Goal: Check status: Check status

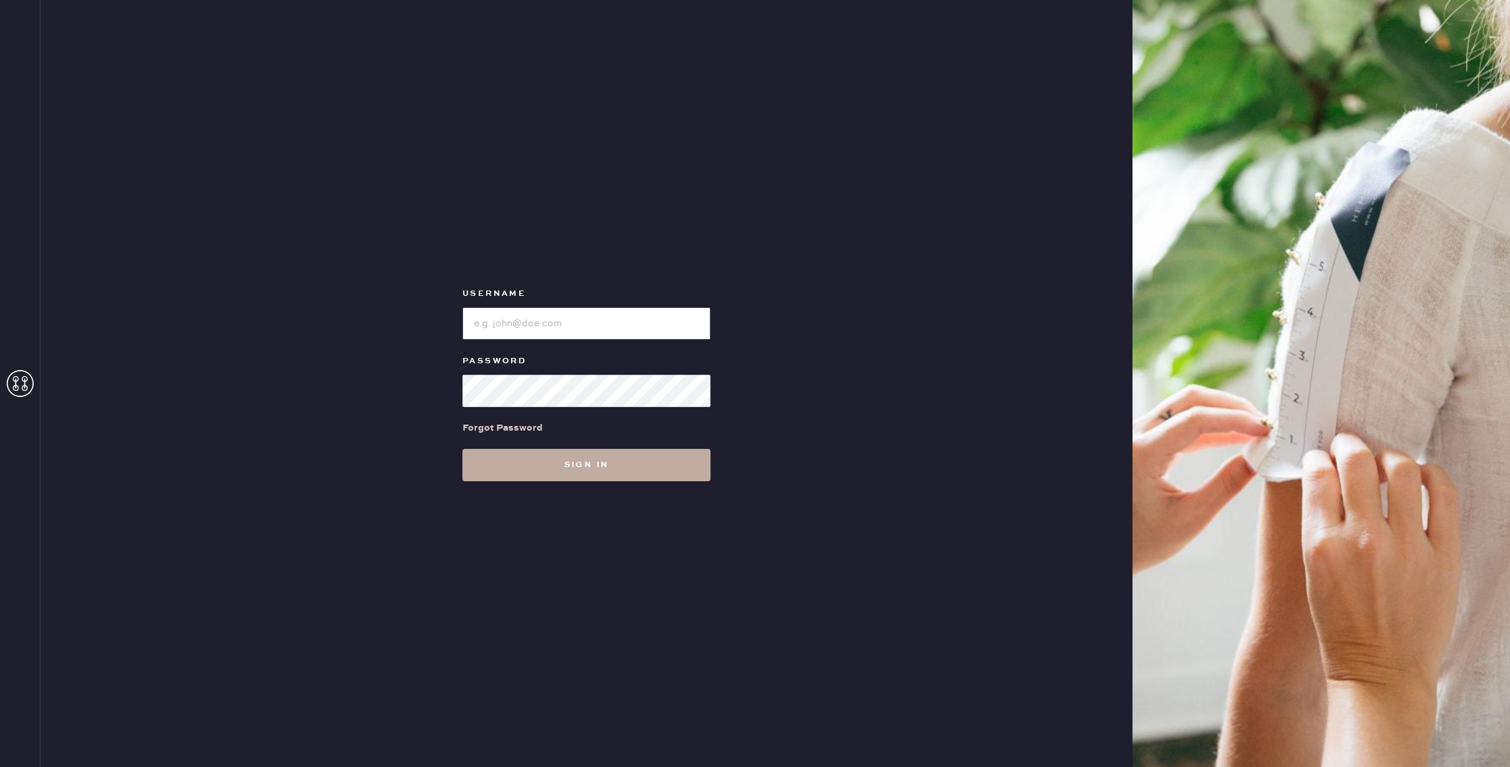
type input "reformationwilliamsburg"
click at [563, 465] on button "Sign in" at bounding box center [587, 465] width 248 height 32
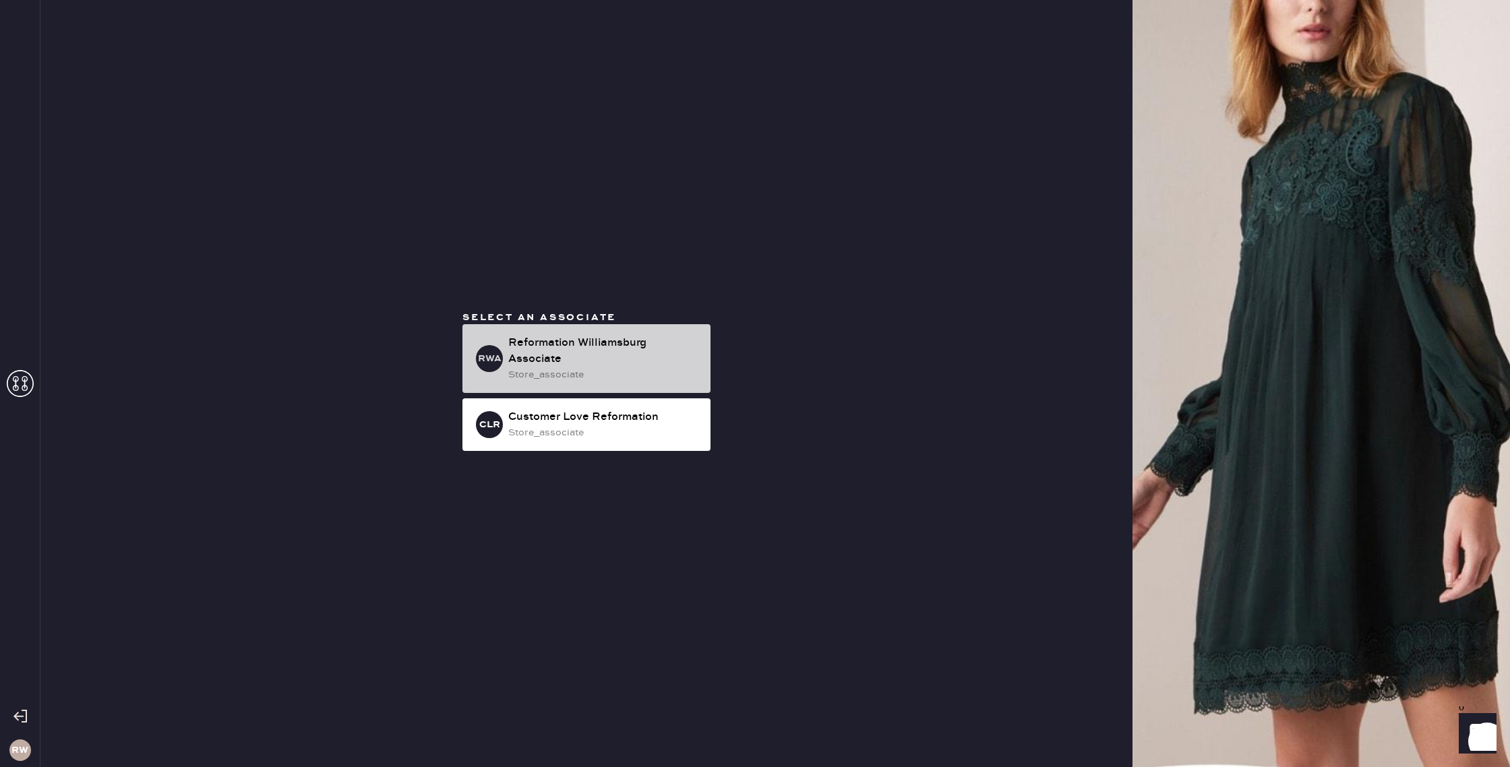
click at [629, 380] on div "store_associate" at bounding box center [603, 374] width 191 height 15
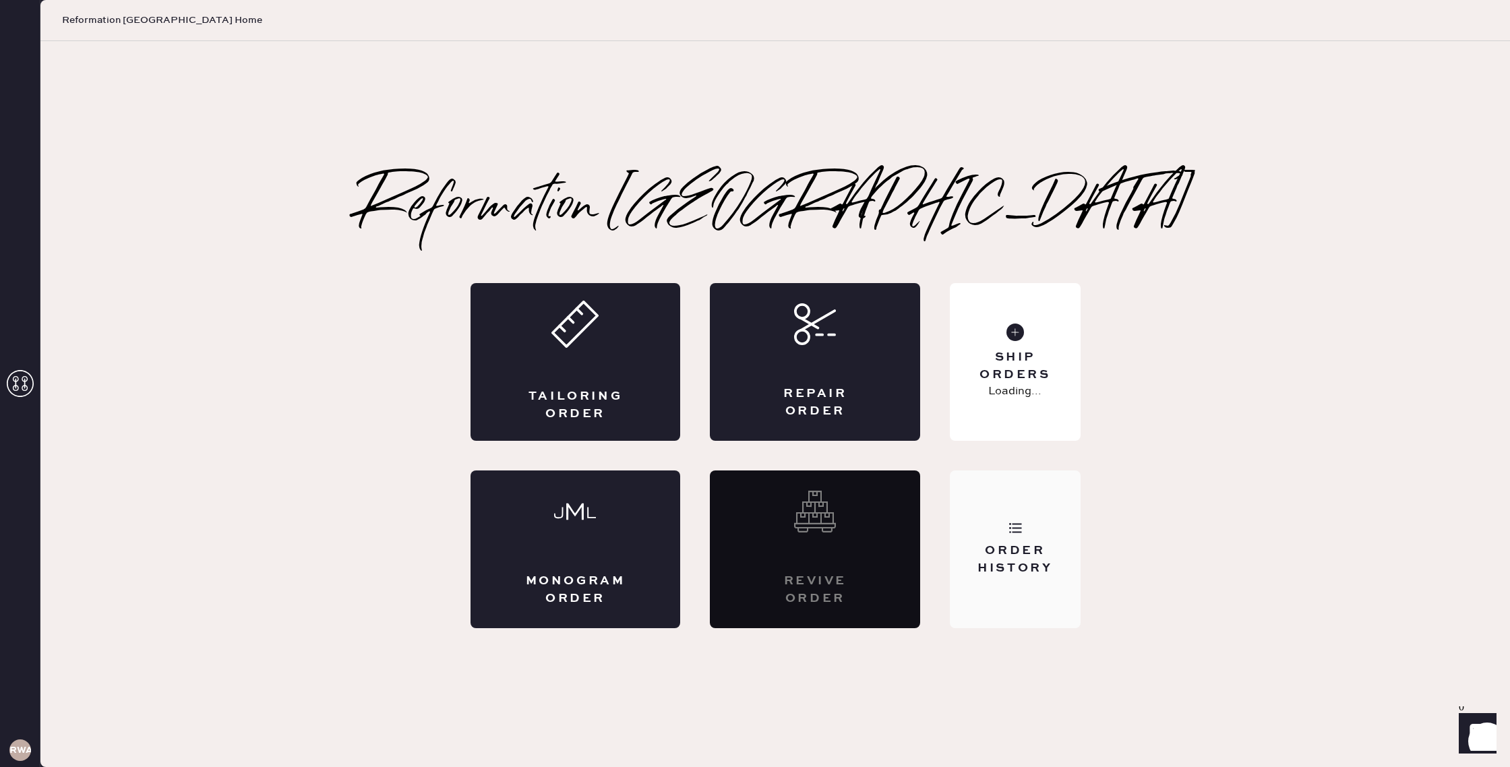
click at [1007, 516] on div "Order History" at bounding box center [1015, 550] width 130 height 158
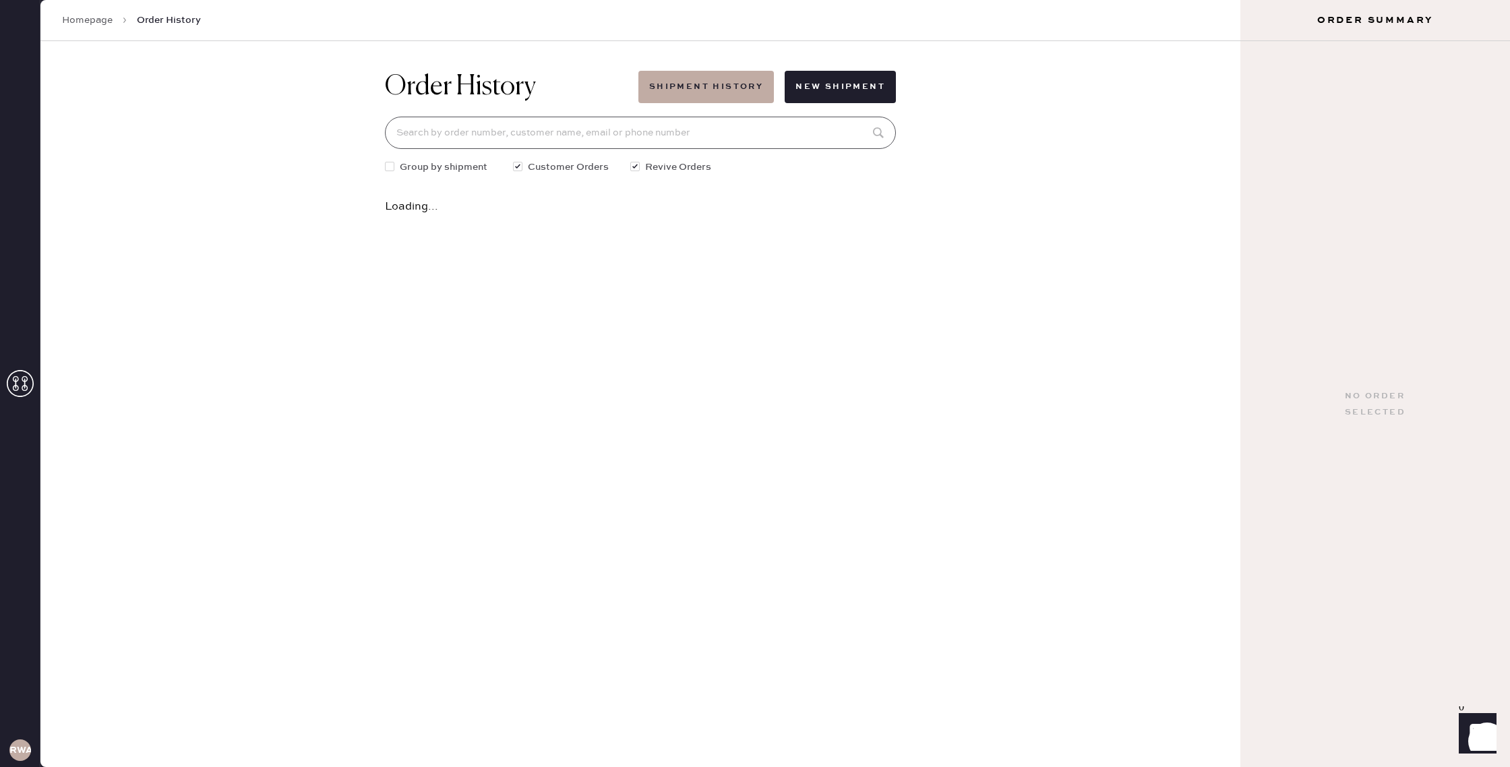
click at [441, 133] on input at bounding box center [640, 133] width 511 height 32
type input "[PERSON_NAME]"
click at [530, 220] on div "[DATE] • 1 garment" at bounding box center [599, 219] width 403 height 15
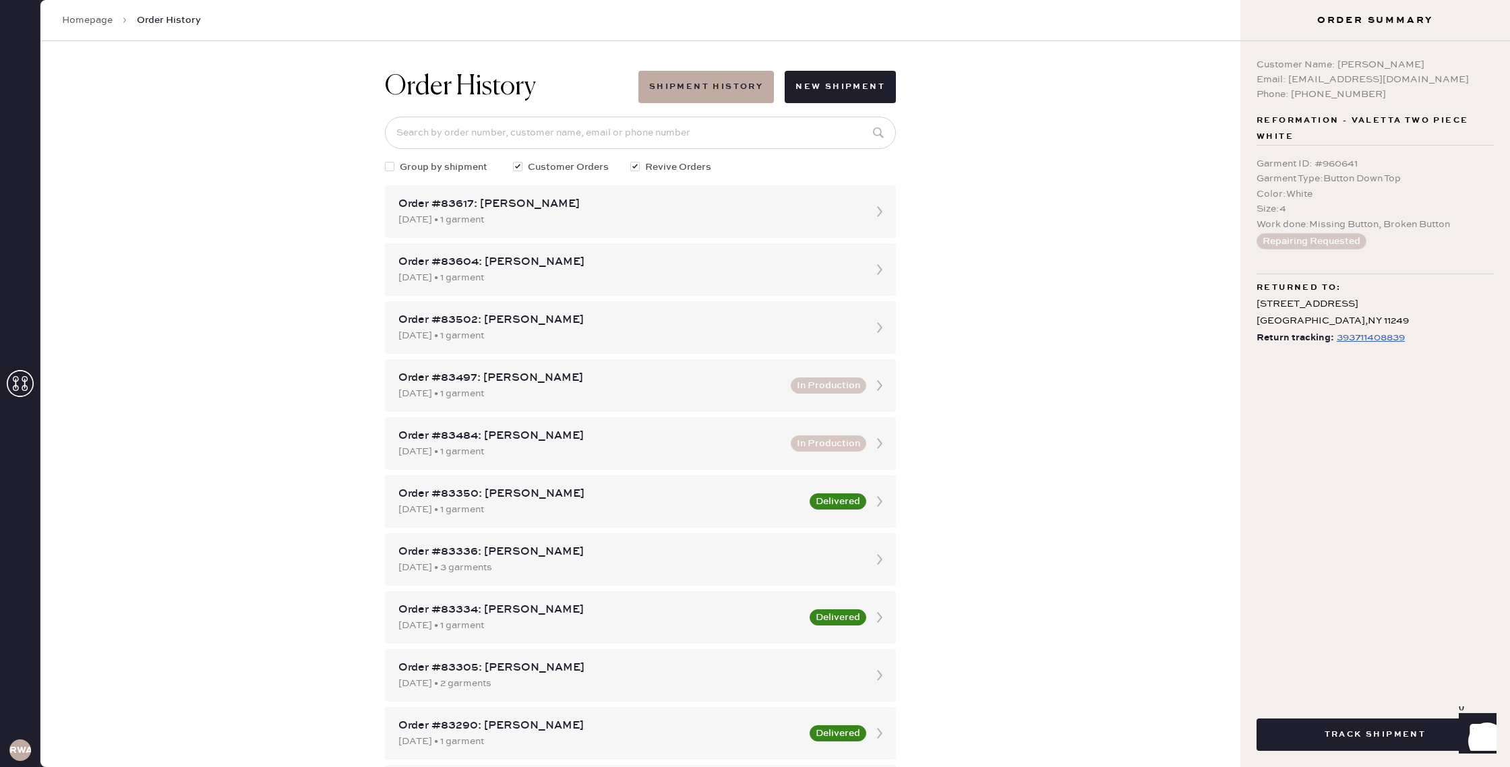
click at [1293, 341] on span "Return tracking:" at bounding box center [1296, 338] width 78 height 17
click at [1375, 738] on button "Track Shipment" at bounding box center [1375, 735] width 237 height 32
